Goal: Information Seeking & Learning: Find specific fact

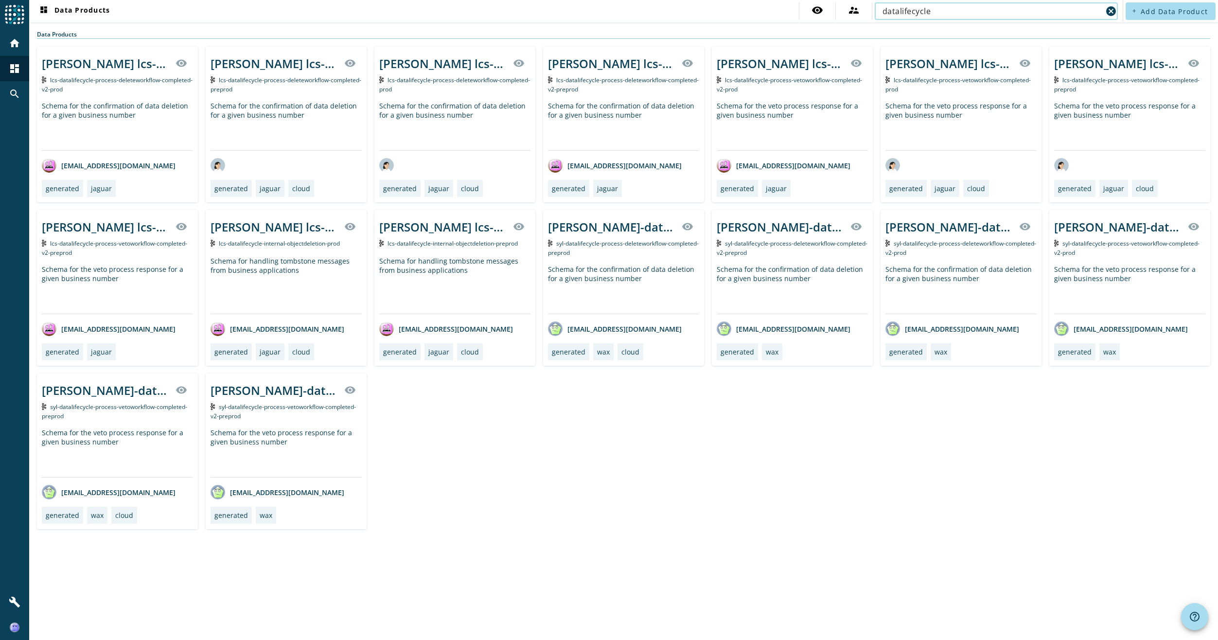
click at [951, 17] on input "datalifecycle" at bounding box center [993, 11] width 220 height 12
type input "coordination"
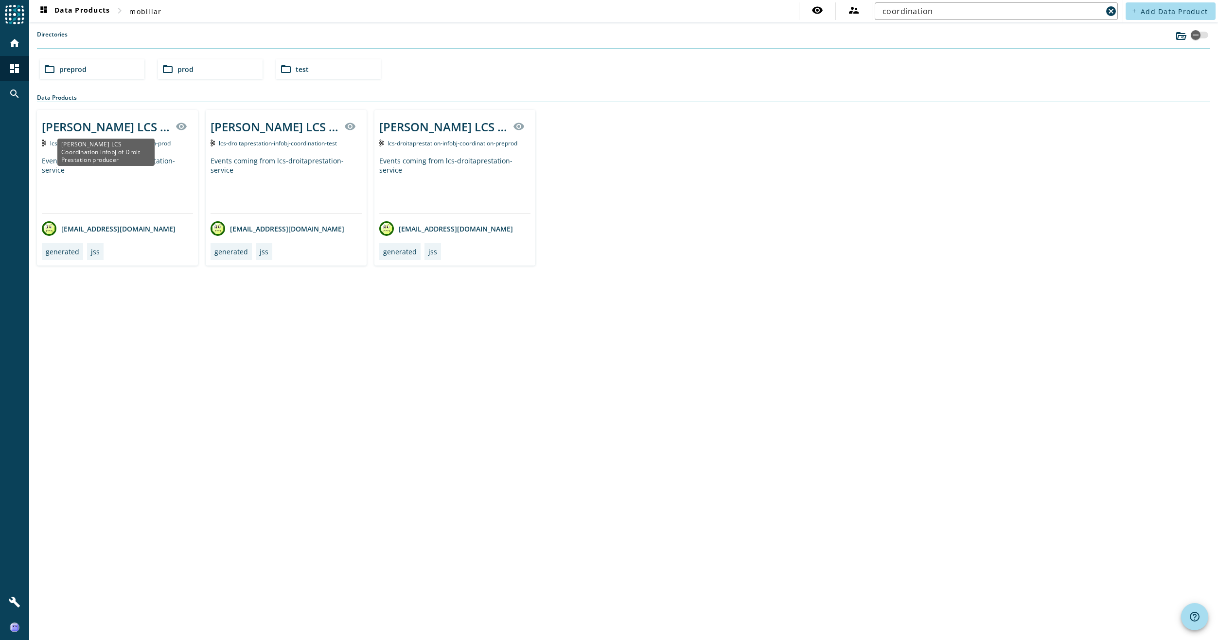
click at [107, 130] on div "[PERSON_NAME] LCS Coordination infobj of Droit Prestation producer" at bounding box center [106, 127] width 128 height 16
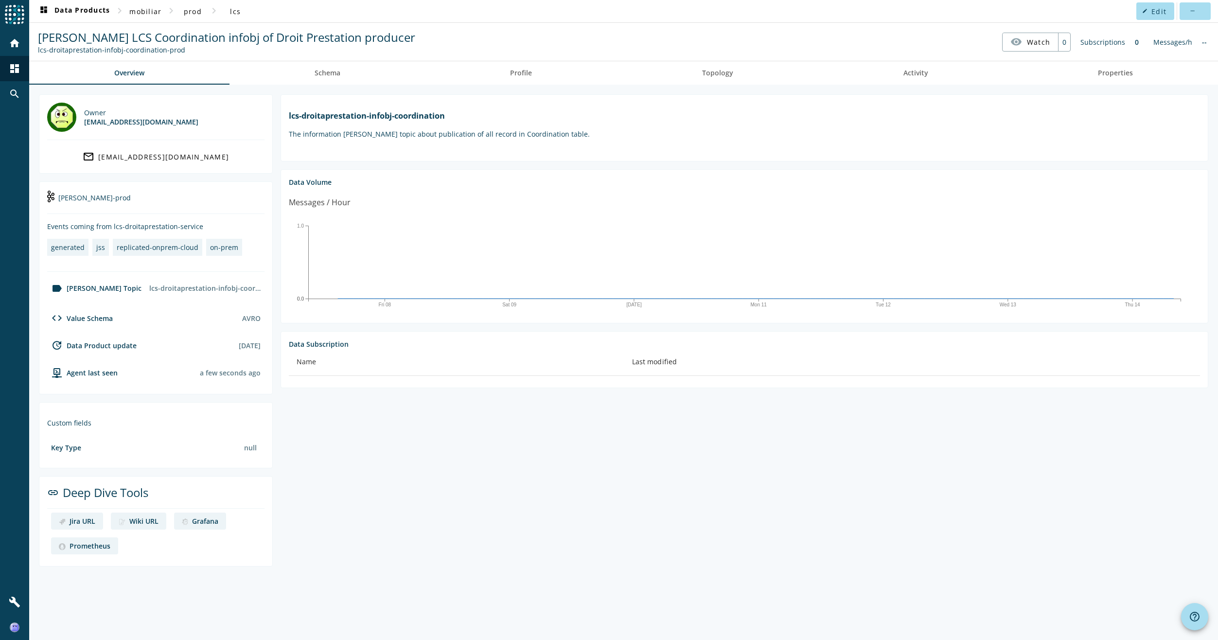
drag, startPoint x: 198, startPoint y: 54, endPoint x: 36, endPoint y: 50, distance: 162.5
click at [36, 50] on div "[PERSON_NAME] LCS Coordination infobj of Droit Prestation producer lcs-droitapr…" at bounding box center [227, 41] width 382 height 25
copy div "lcs-droitaprestation-infobj-coordination-prod"
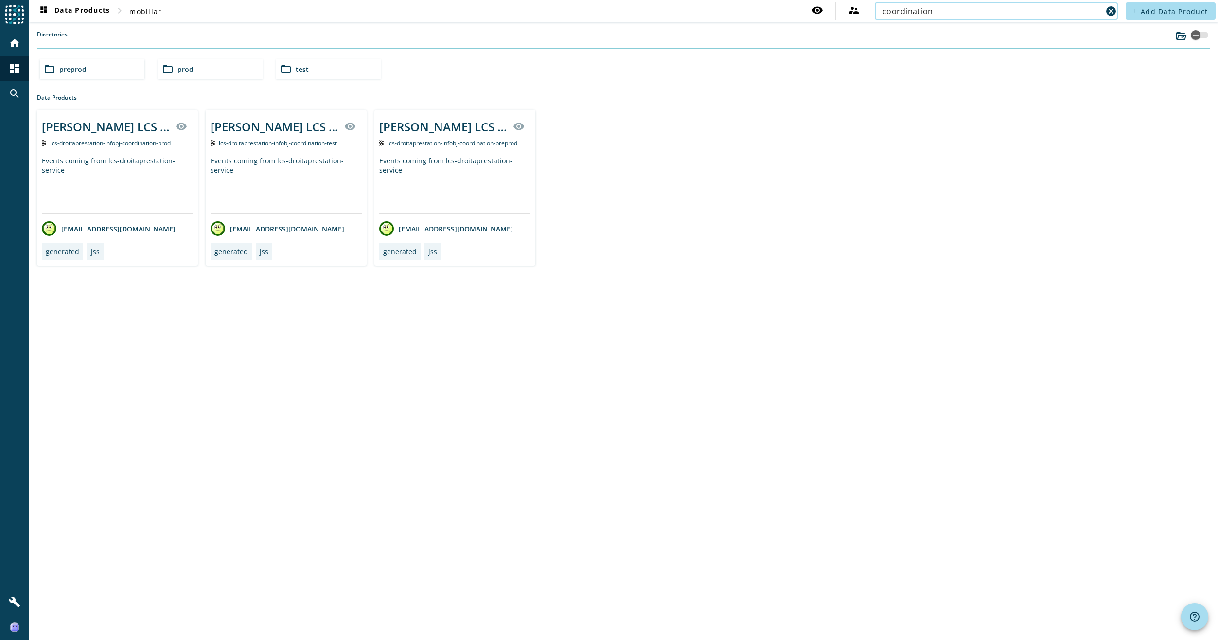
click at [946, 13] on input "coordination" at bounding box center [993, 11] width 220 height 12
drag, startPoint x: 954, startPoint y: 13, endPoint x: 805, endPoint y: 23, distance: 150.2
click at [805, 23] on div "dashboard Data Products chevron_right mobiliar visibility supervisor_account co…" at bounding box center [623, 320] width 1189 height 640
type input "lcs"
